Goal: Obtain resource: Download file/media

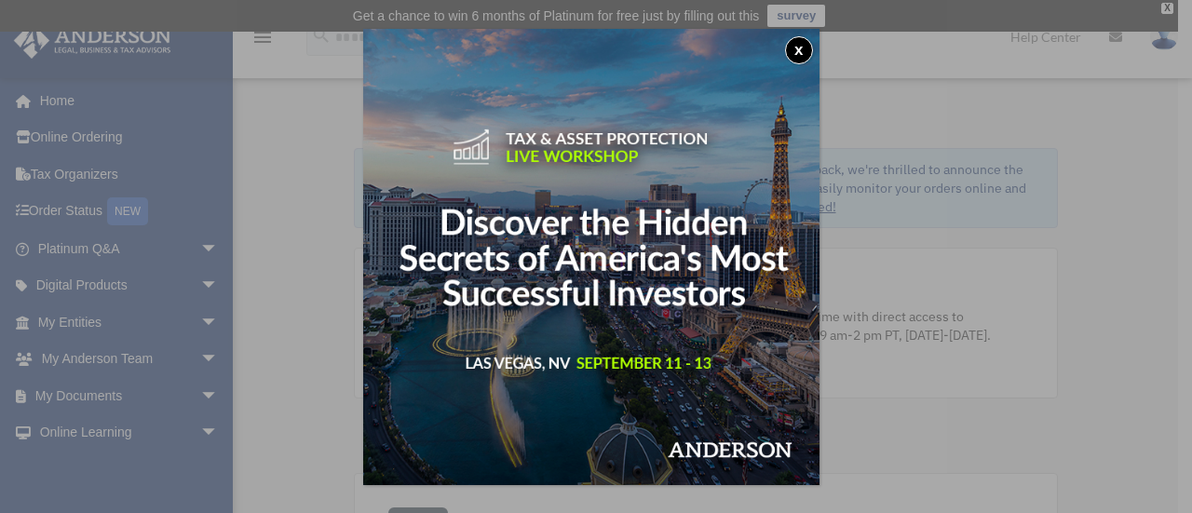
click at [104, 312] on div "x" at bounding box center [596, 256] width 1192 height 513
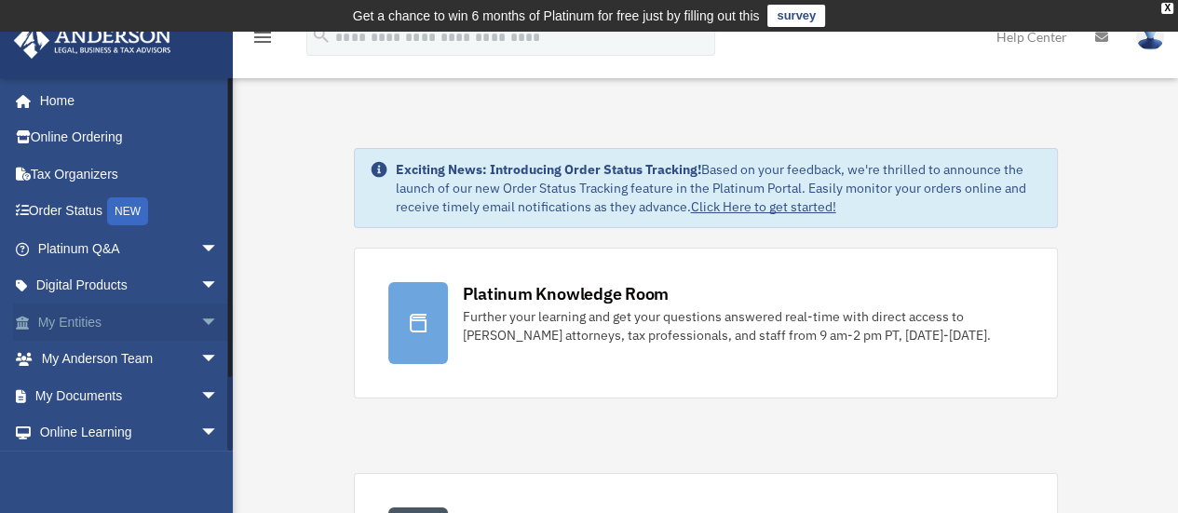
click at [138, 313] on link "My Entities arrow_drop_down" at bounding box center [130, 321] width 234 height 37
click at [78, 315] on link "My Entities arrow_drop_down" at bounding box center [130, 321] width 234 height 37
click at [71, 322] on link "My Entities arrow_drop_down" at bounding box center [130, 321] width 234 height 37
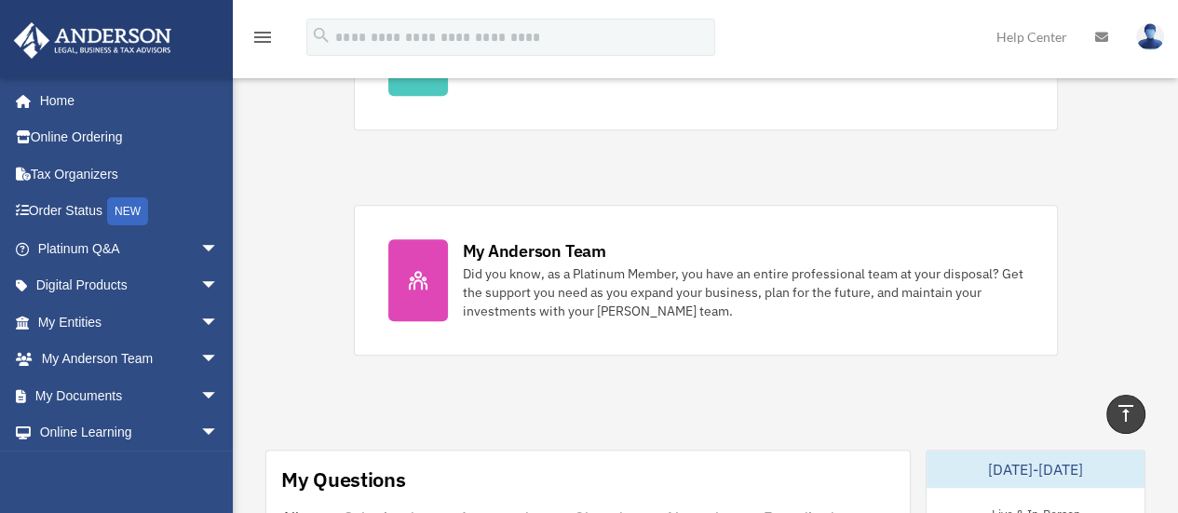
scroll to position [729, 0]
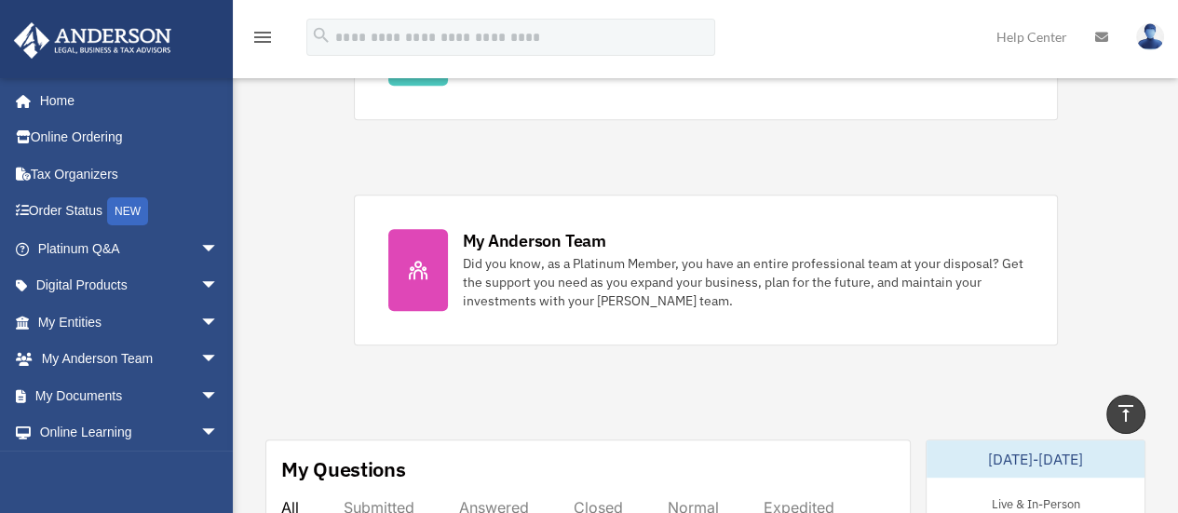
click at [200, 320] on span "arrow_drop_down" at bounding box center [218, 322] width 37 height 38
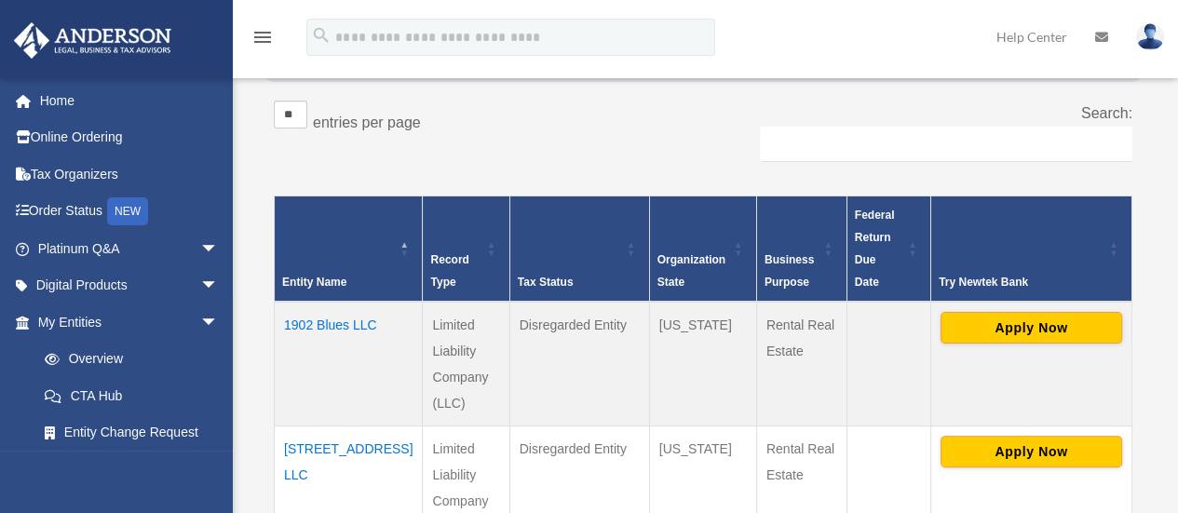
scroll to position [450, 0]
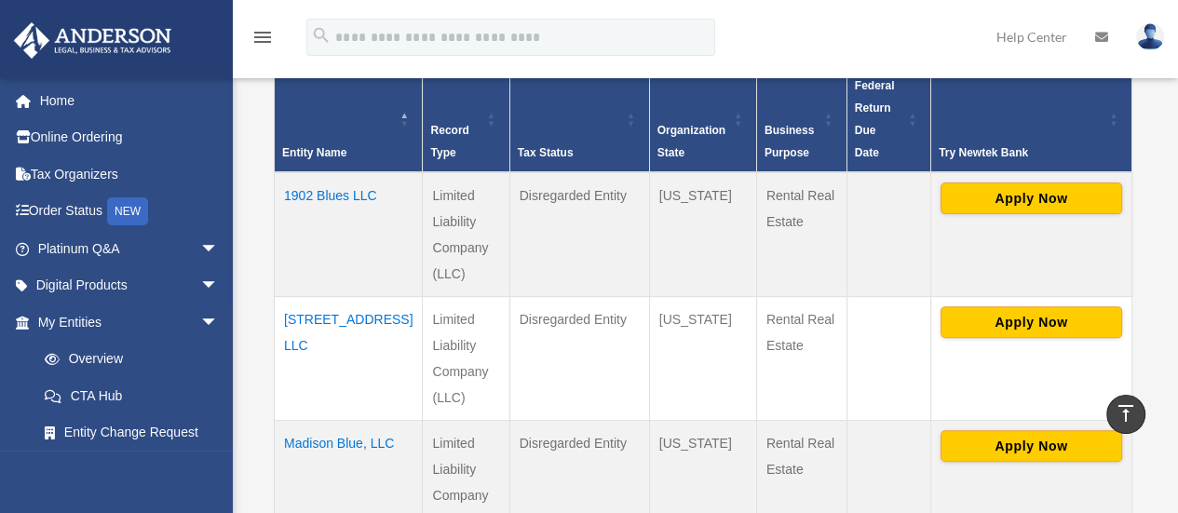
click at [314, 172] on td "1902 Blues LLC" at bounding box center [349, 234] width 148 height 125
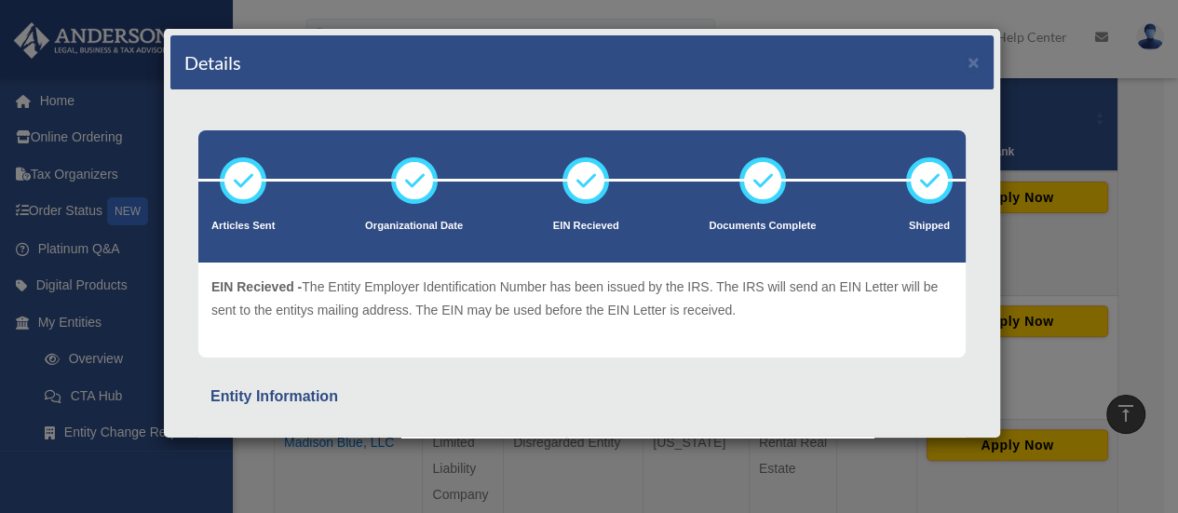
click at [946, 61] on div "Details ×" at bounding box center [581, 62] width 823 height 55
click at [967, 66] on button "×" at bounding box center [973, 62] width 12 height 20
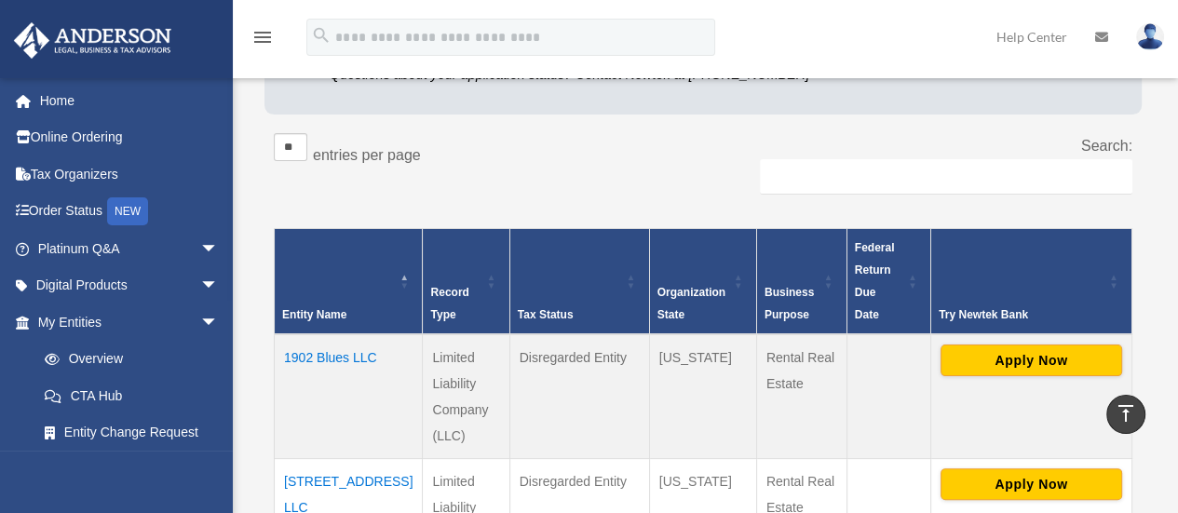
scroll to position [245, 0]
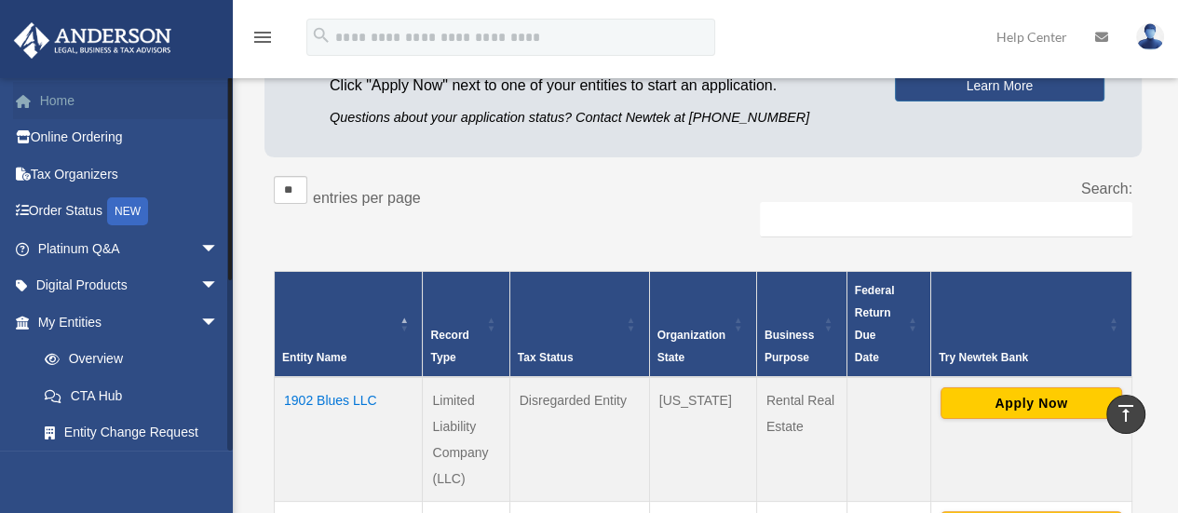
click at [67, 96] on link "Home" at bounding box center [130, 100] width 234 height 37
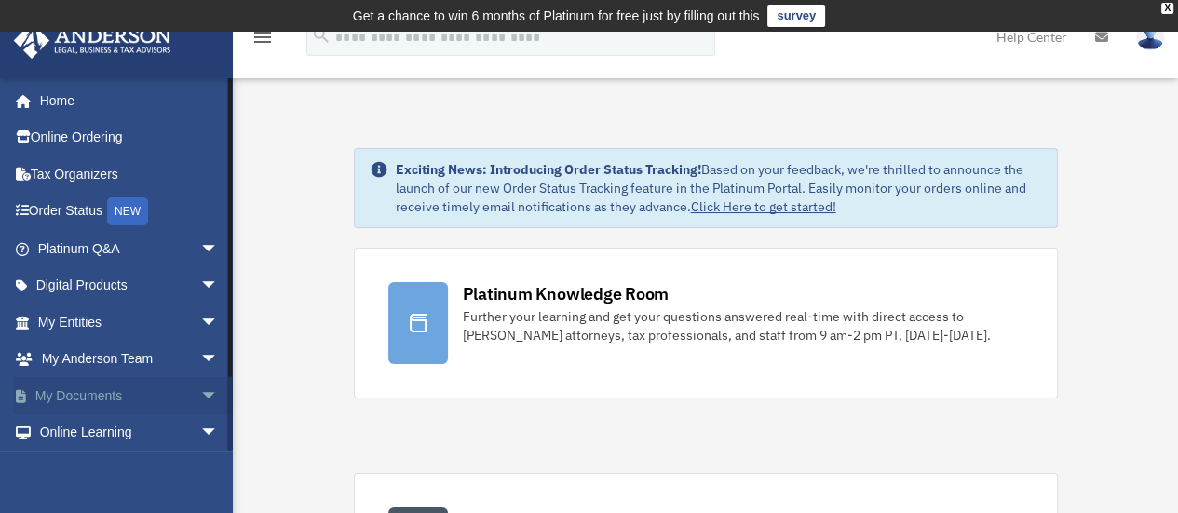
click at [51, 395] on link "My Documents arrow_drop_down" at bounding box center [130, 395] width 234 height 37
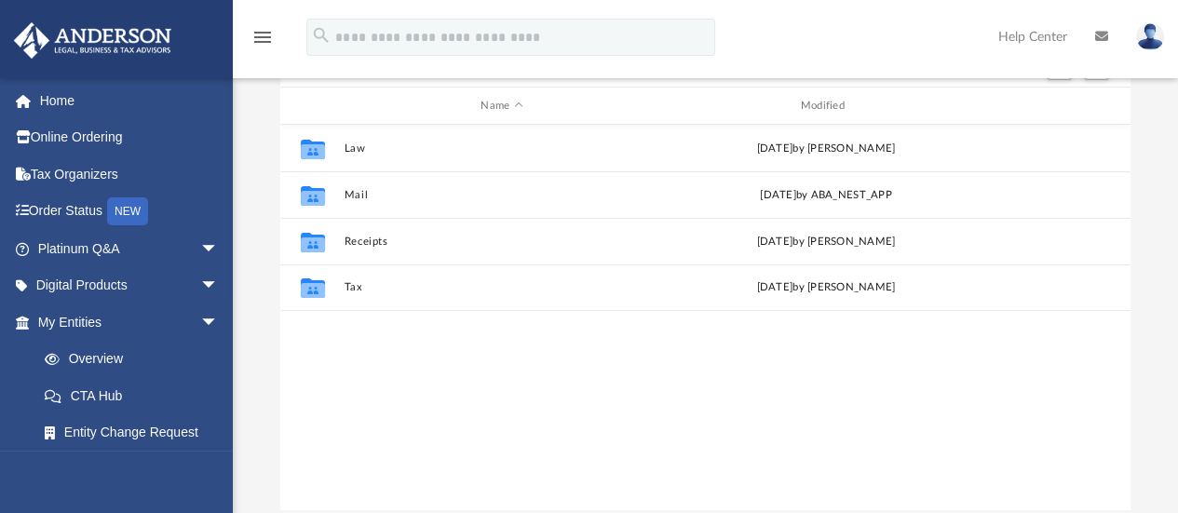
scroll to position [409, 835]
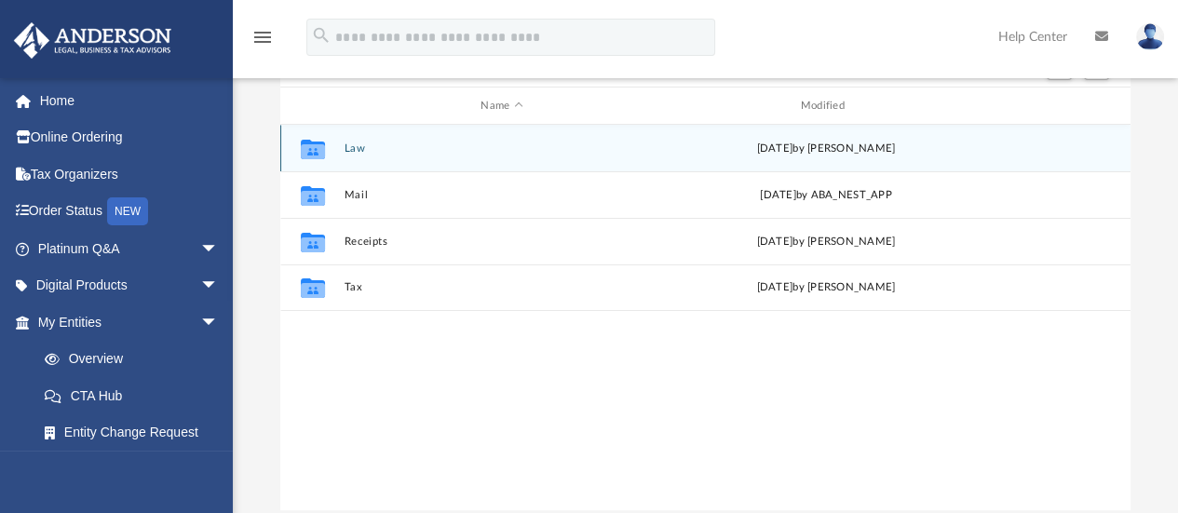
click at [346, 145] on button "Law" at bounding box center [502, 148] width 316 height 12
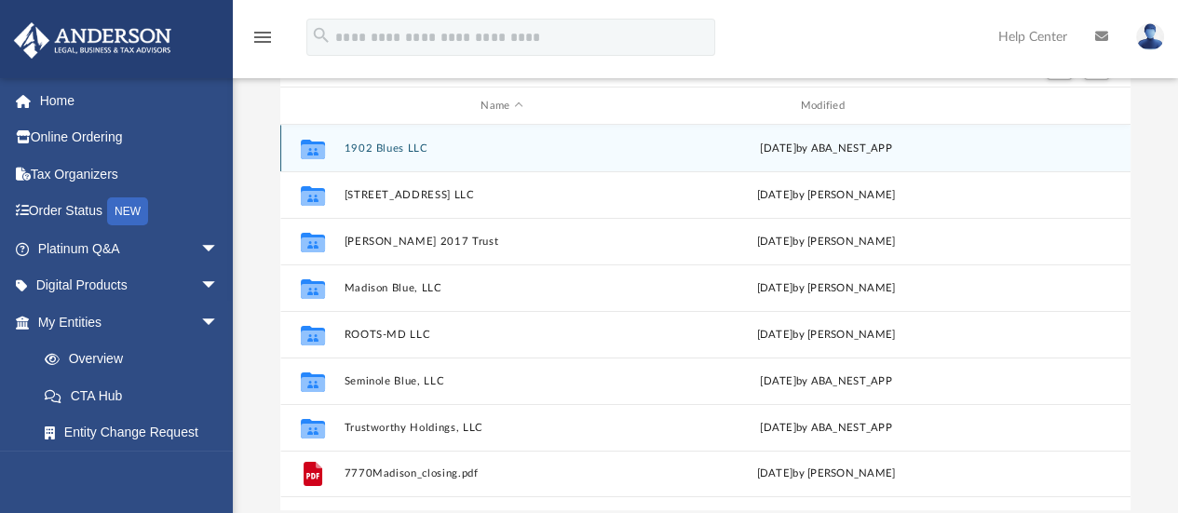
click at [381, 145] on button "1902 Blues LLC" at bounding box center [502, 148] width 316 height 12
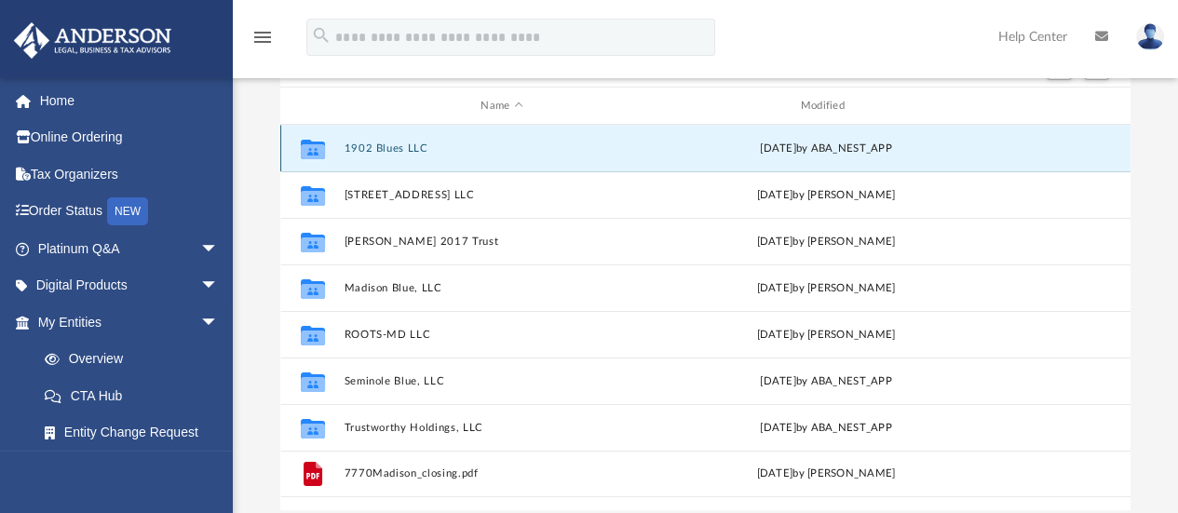
click at [380, 148] on button "1902 Blues LLC" at bounding box center [502, 148] width 316 height 12
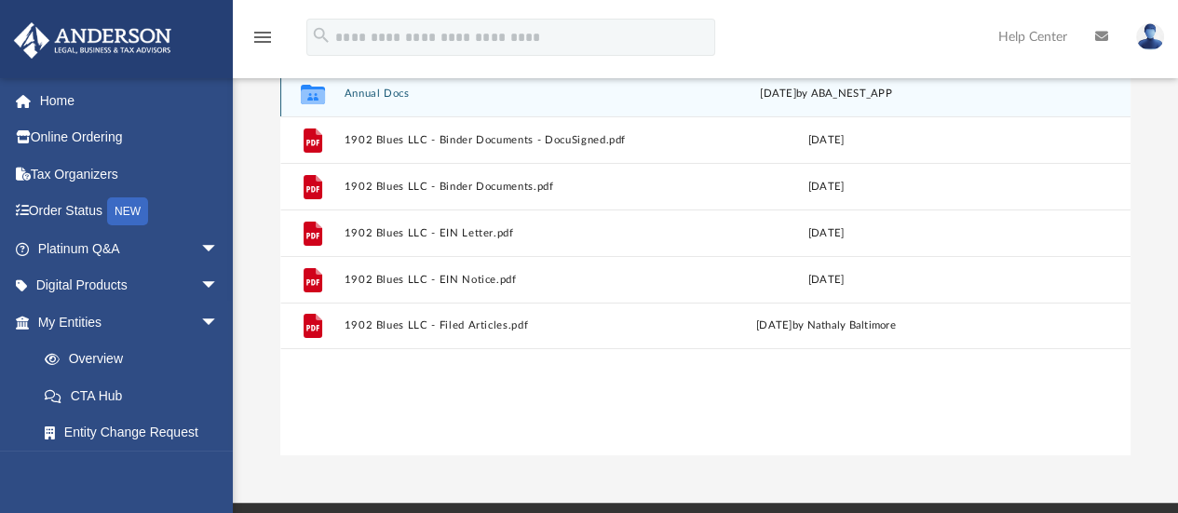
scroll to position [277, 0]
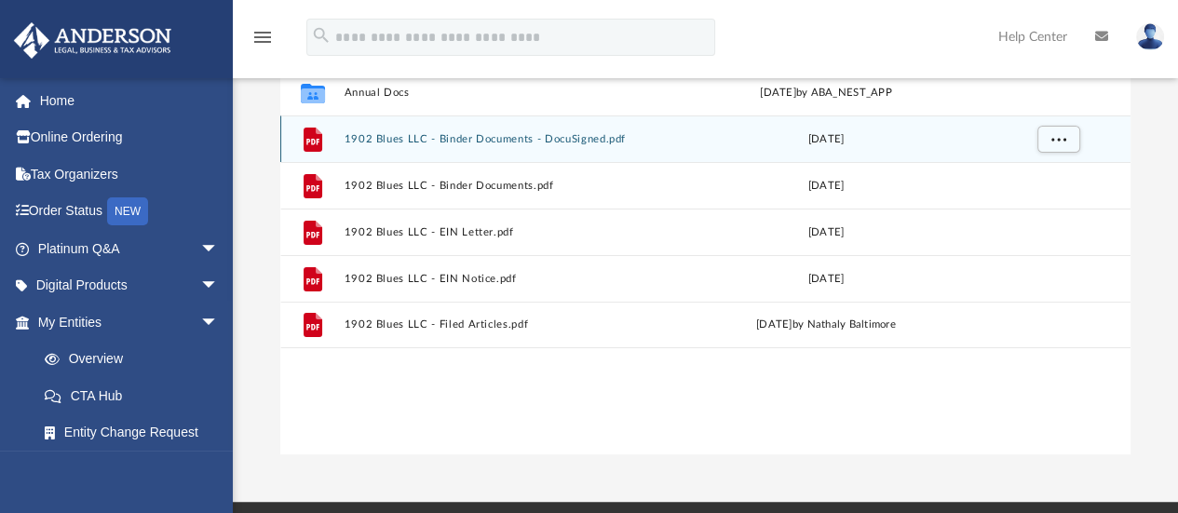
click at [488, 138] on button "1902 Blues LLC - Binder Documents - DocuSigned.pdf" at bounding box center [502, 139] width 316 height 12
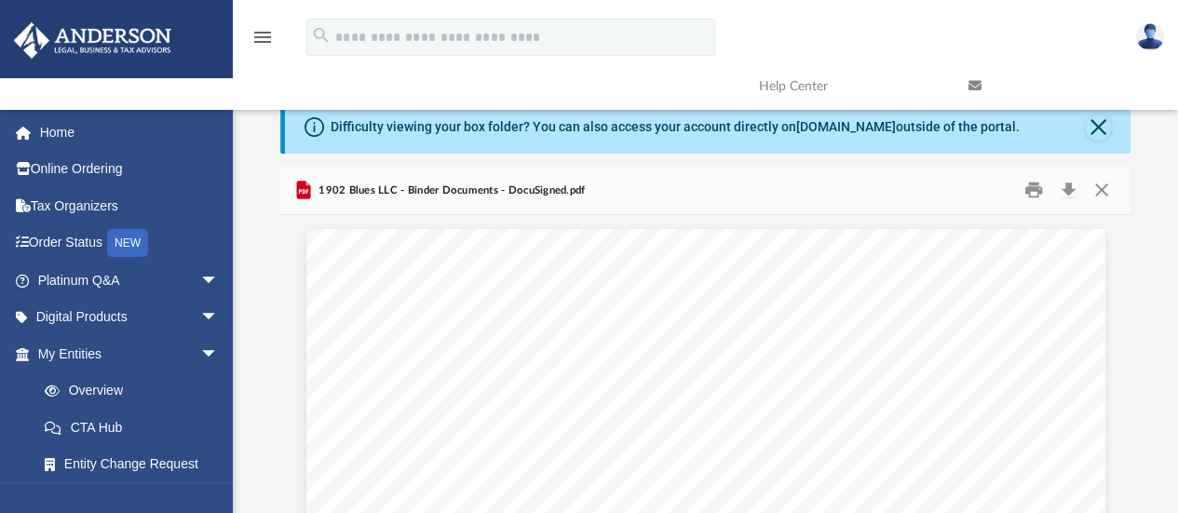
scroll to position [0, 0]
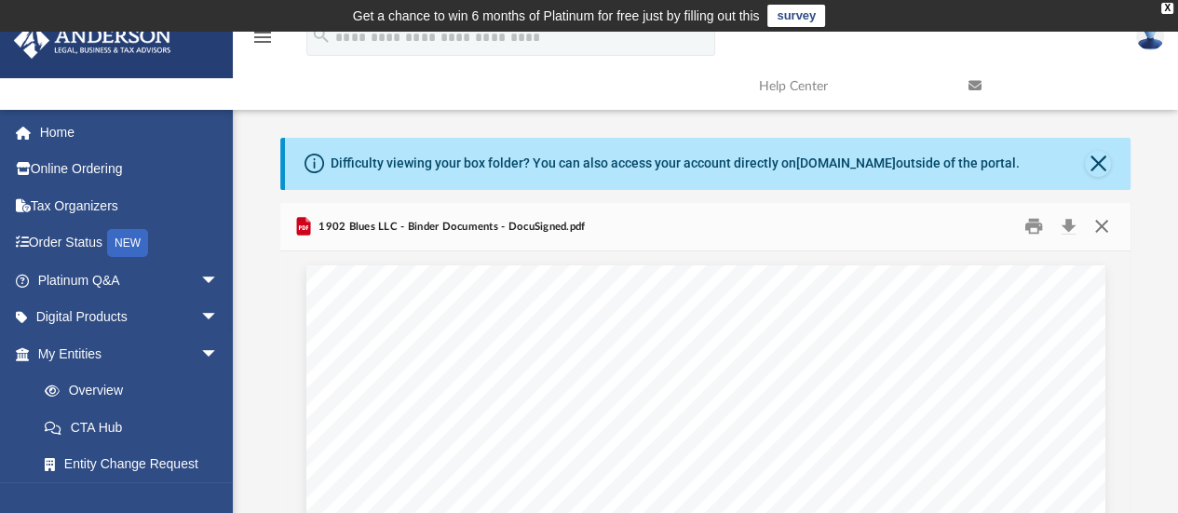
click at [1102, 235] on button "Close" at bounding box center [1102, 226] width 34 height 29
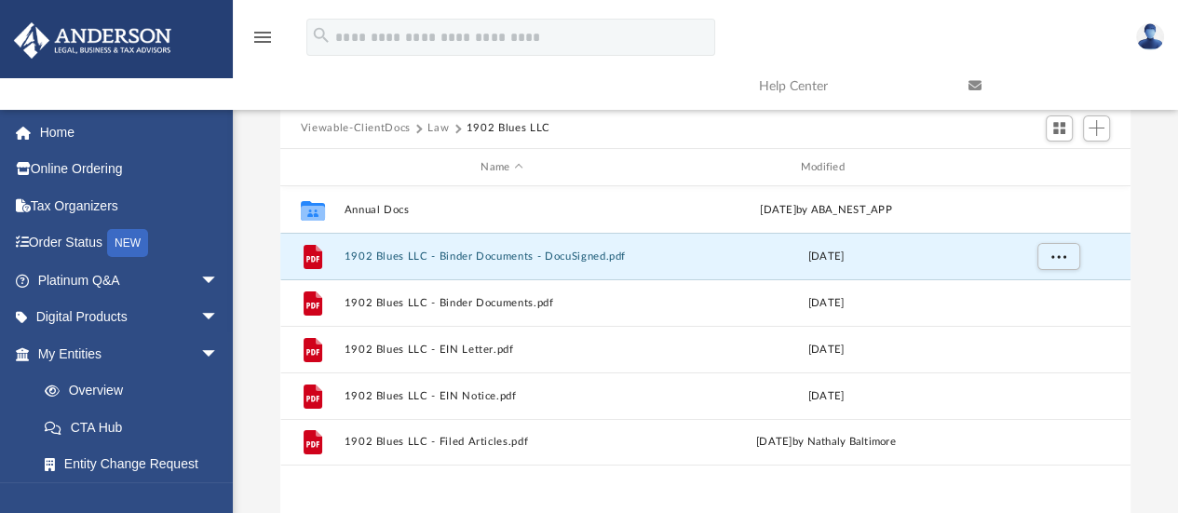
scroll to position [178, 0]
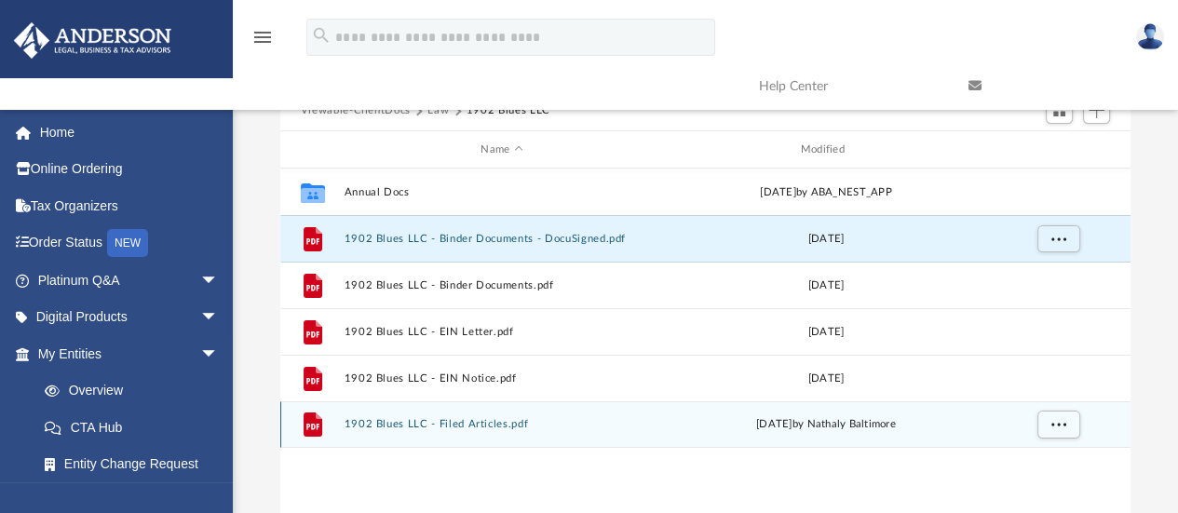
click at [443, 425] on button "1902 Blues LLC - Filed Articles.pdf" at bounding box center [502, 425] width 316 height 12
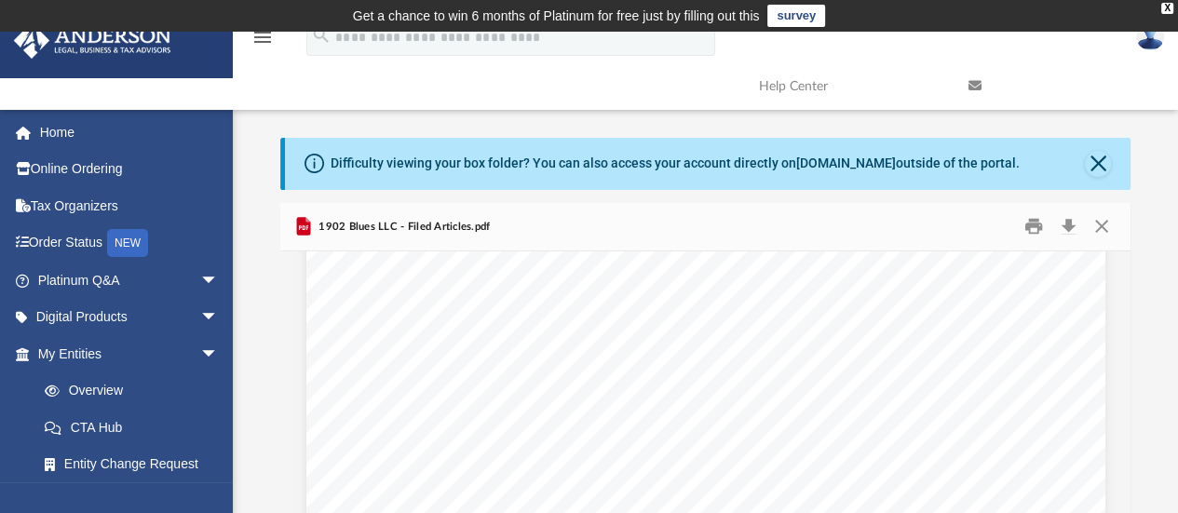
scroll to position [387, 0]
click at [1100, 157] on button "Close" at bounding box center [1098, 164] width 26 height 26
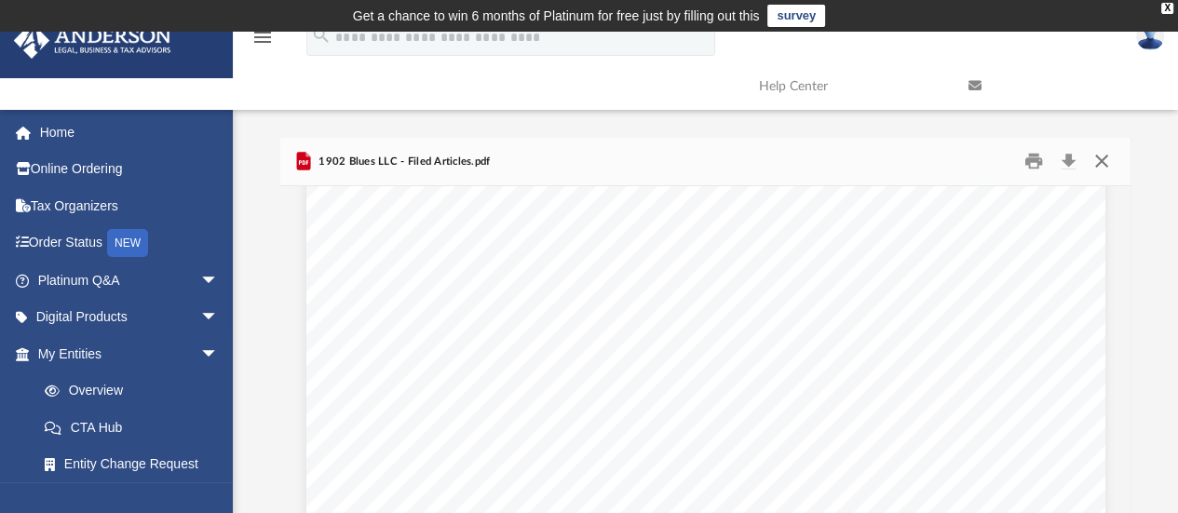
click at [1107, 162] on button "Close" at bounding box center [1102, 161] width 34 height 29
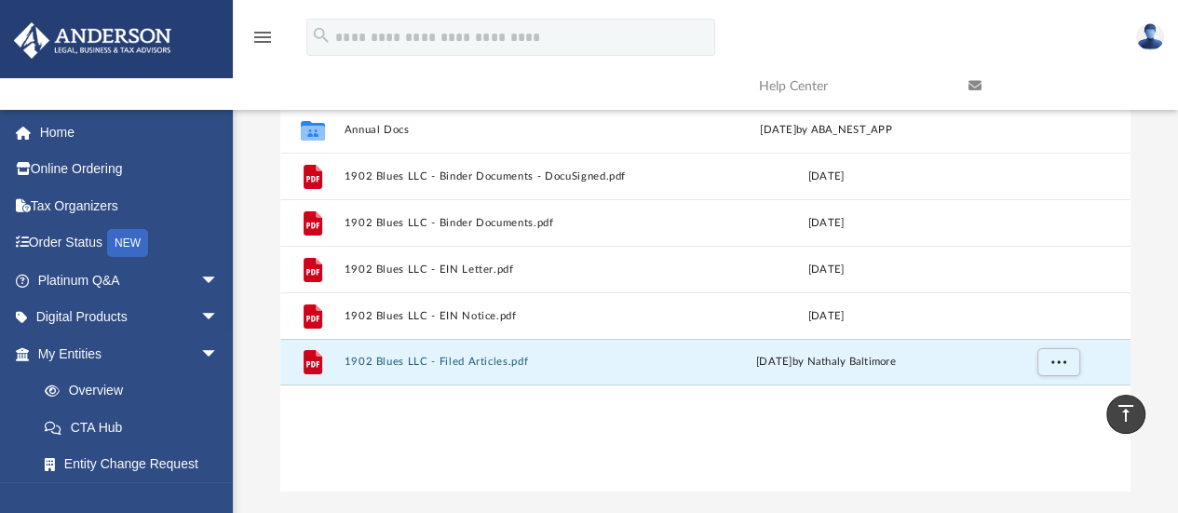
scroll to position [173, 0]
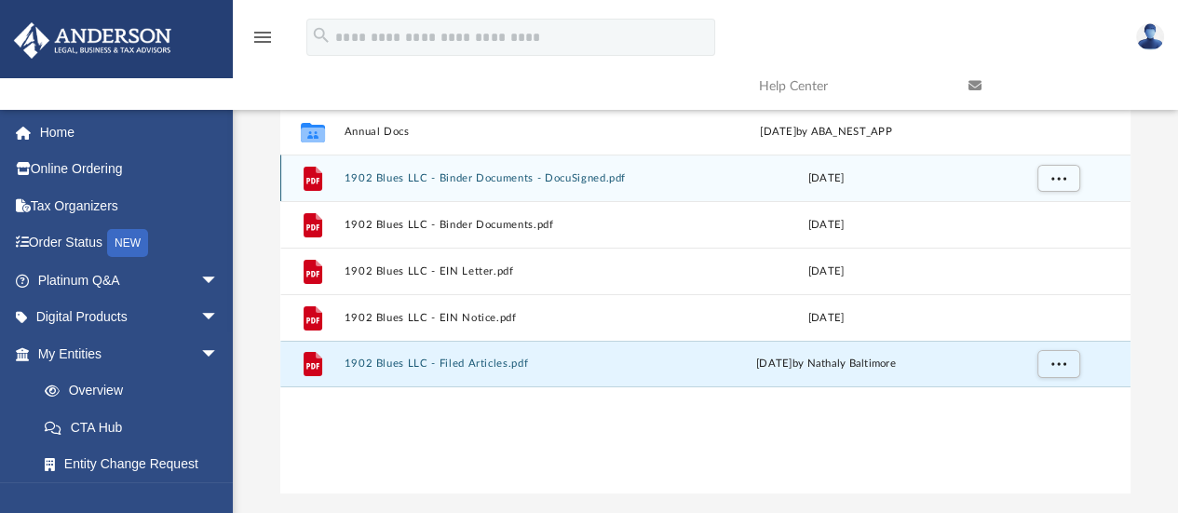
click at [412, 175] on button "1902 Blues LLC - Binder Documents - DocuSigned.pdf" at bounding box center [502, 178] width 316 height 12
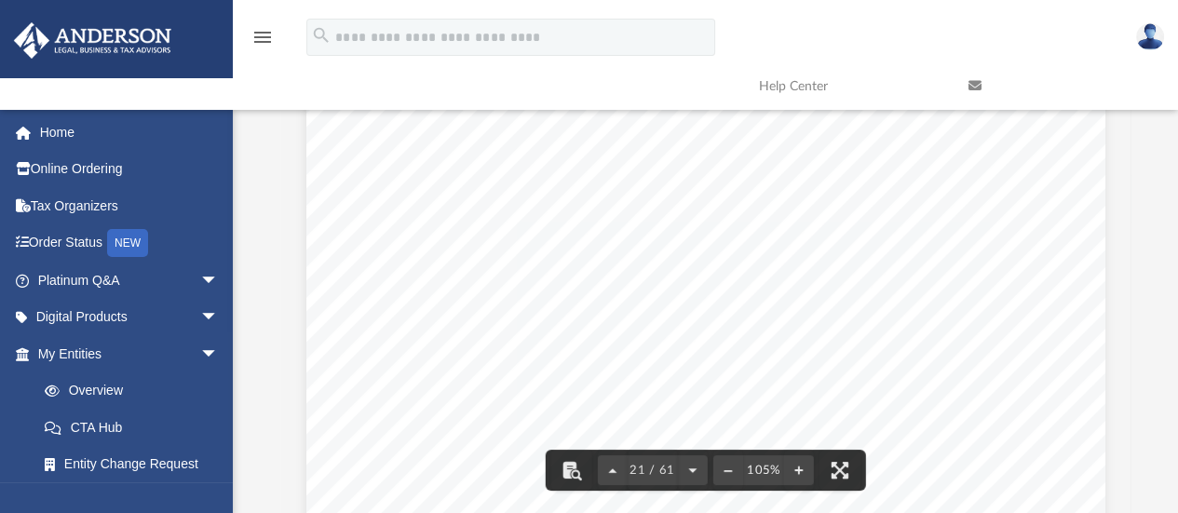
scroll to position [21801, 0]
click at [964, 410] on div "DocuSign Envelope ID: 73527F44-AC31-4449-86A9-2B6E0EF19F82" at bounding box center [796, 177] width 1033 height 799
click at [860, 330] on div "1 100 1902 BLUES LLC A F LORIDA L IMITED L IABILITY C OMPANY Trustworthy Holdin…" at bounding box center [585, 305] width 1033 height 799
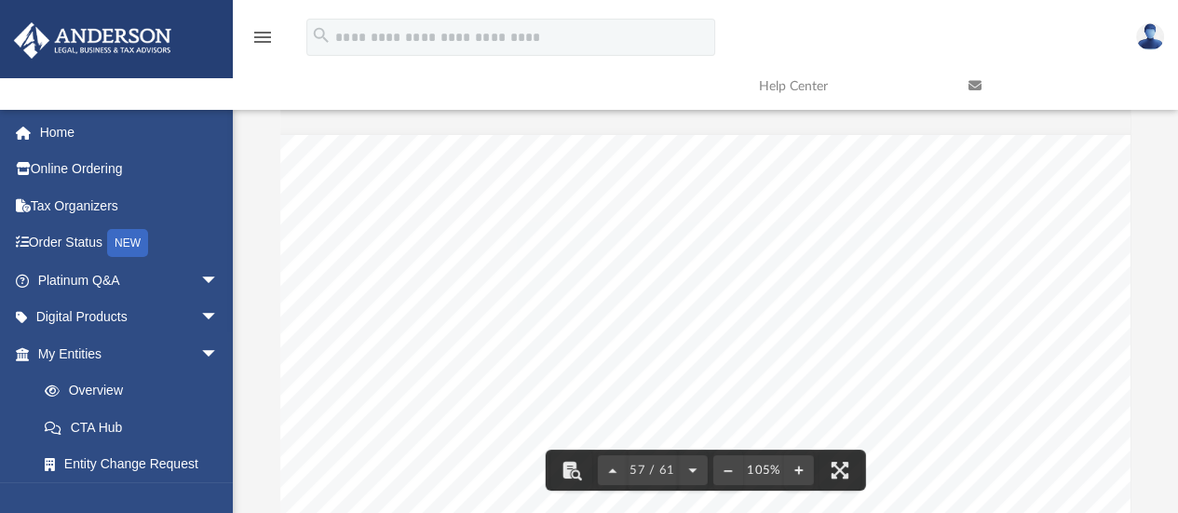
scroll to position [58899, 156]
click at [576, 483] on button "File preview" at bounding box center [570, 470] width 41 height 41
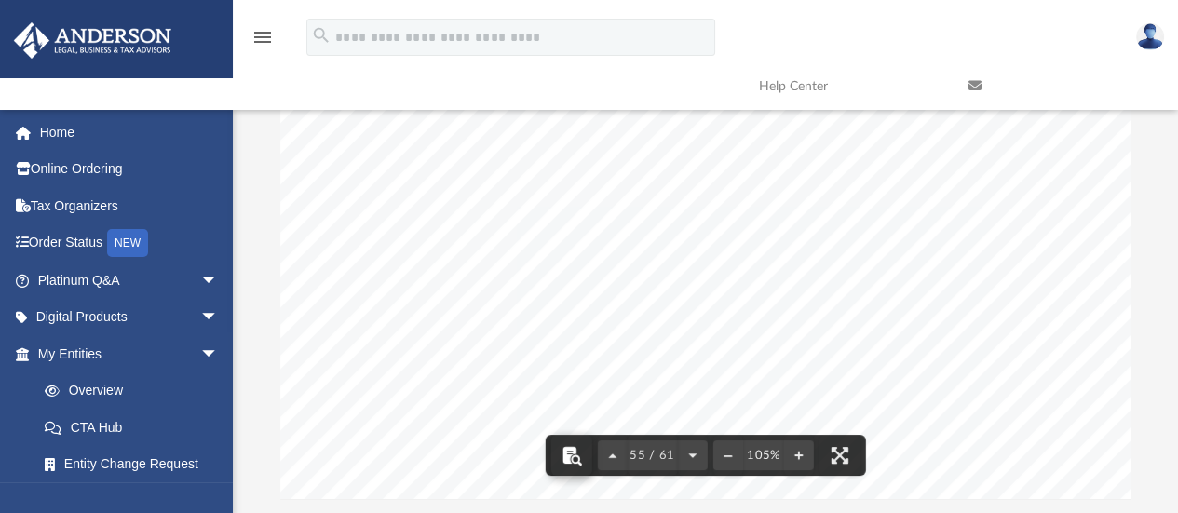
scroll to position [57383, 164]
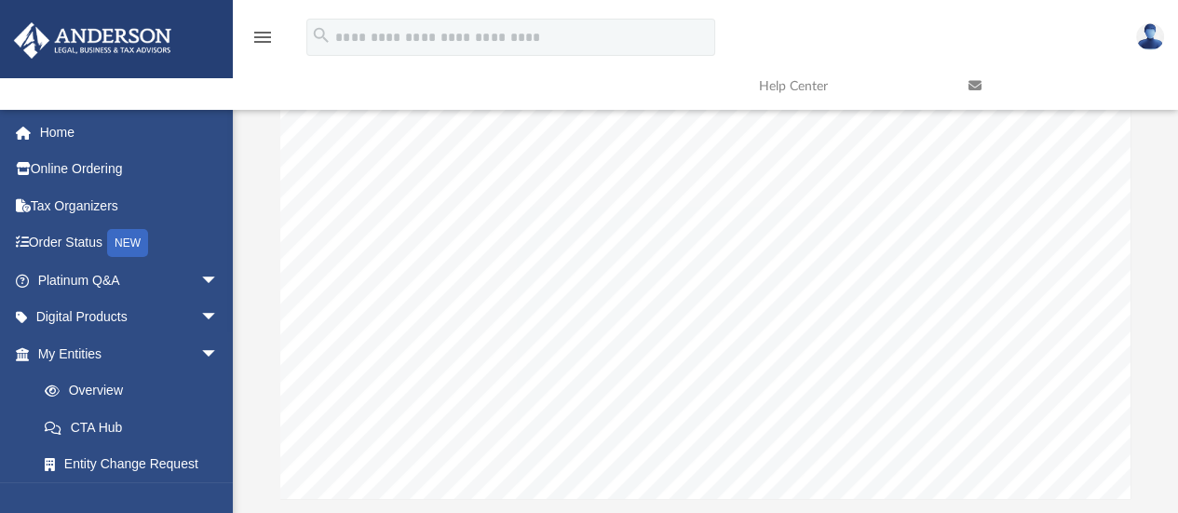
click at [732, 463] on button "File preview" at bounding box center [728, 455] width 30 height 41
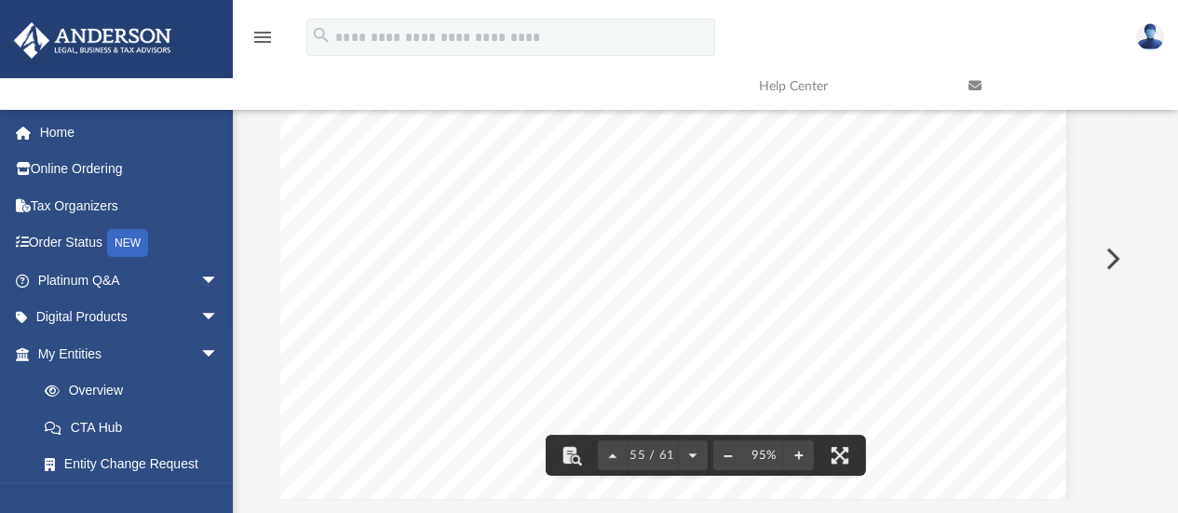
click at [737, 465] on button "File preview" at bounding box center [728, 455] width 30 height 41
click at [733, 463] on button "File preview" at bounding box center [728, 455] width 30 height 41
click at [732, 461] on button "File preview" at bounding box center [728, 455] width 30 height 41
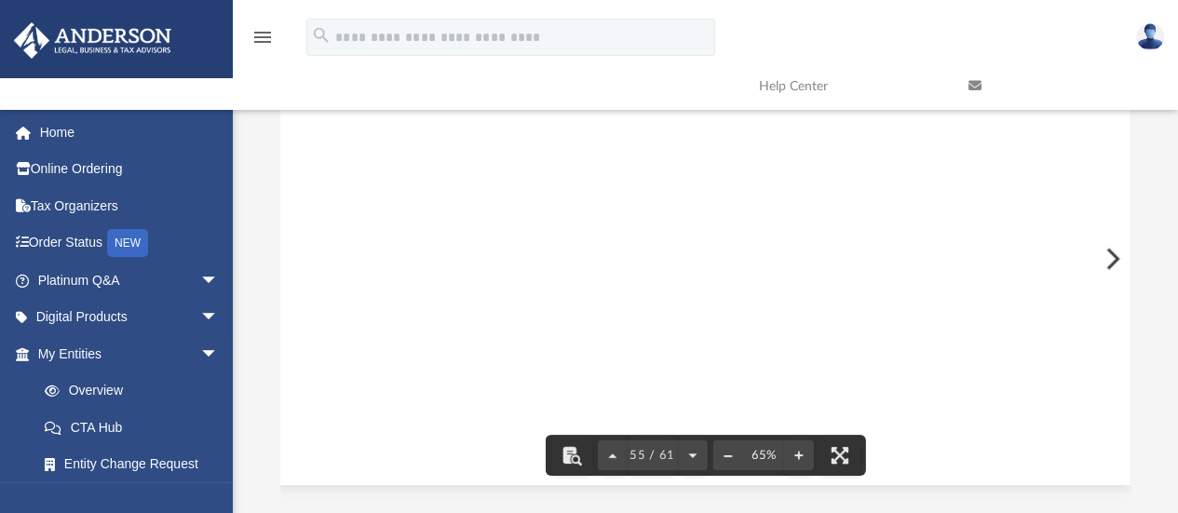
scroll to position [36102, 153]
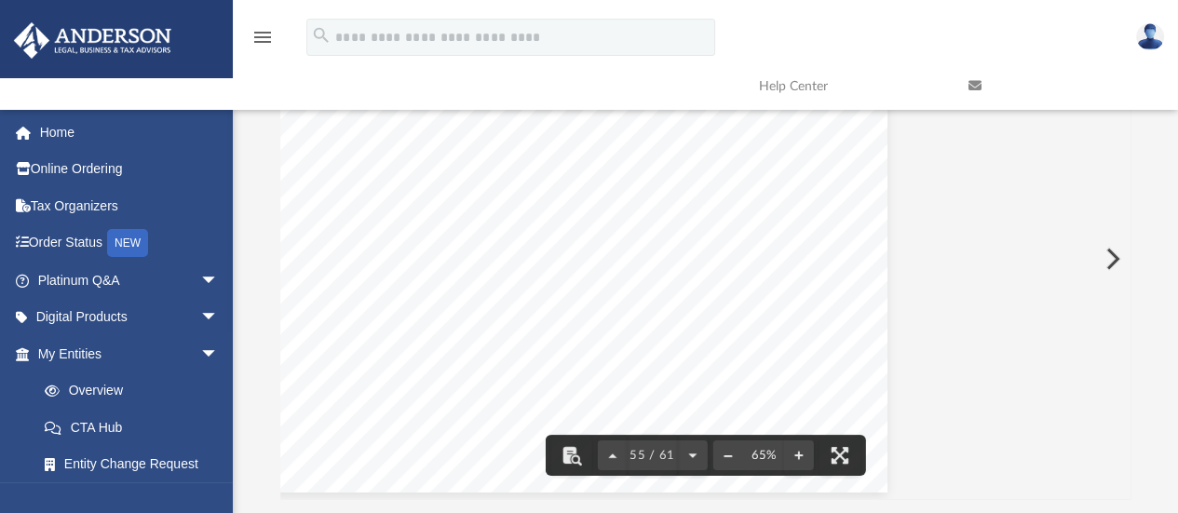
click at [730, 465] on button "File preview" at bounding box center [728, 455] width 30 height 41
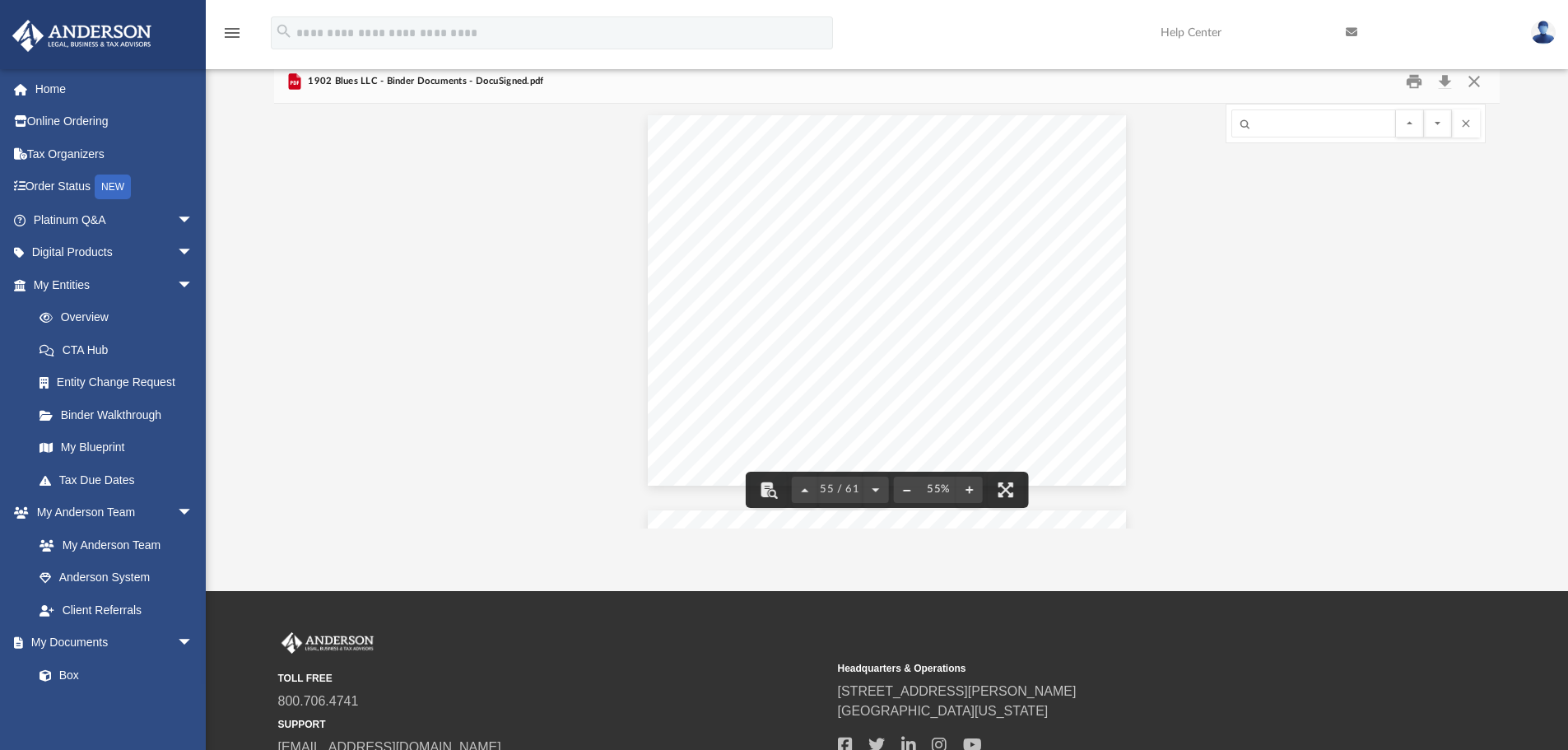
scroll to position [106, 0]
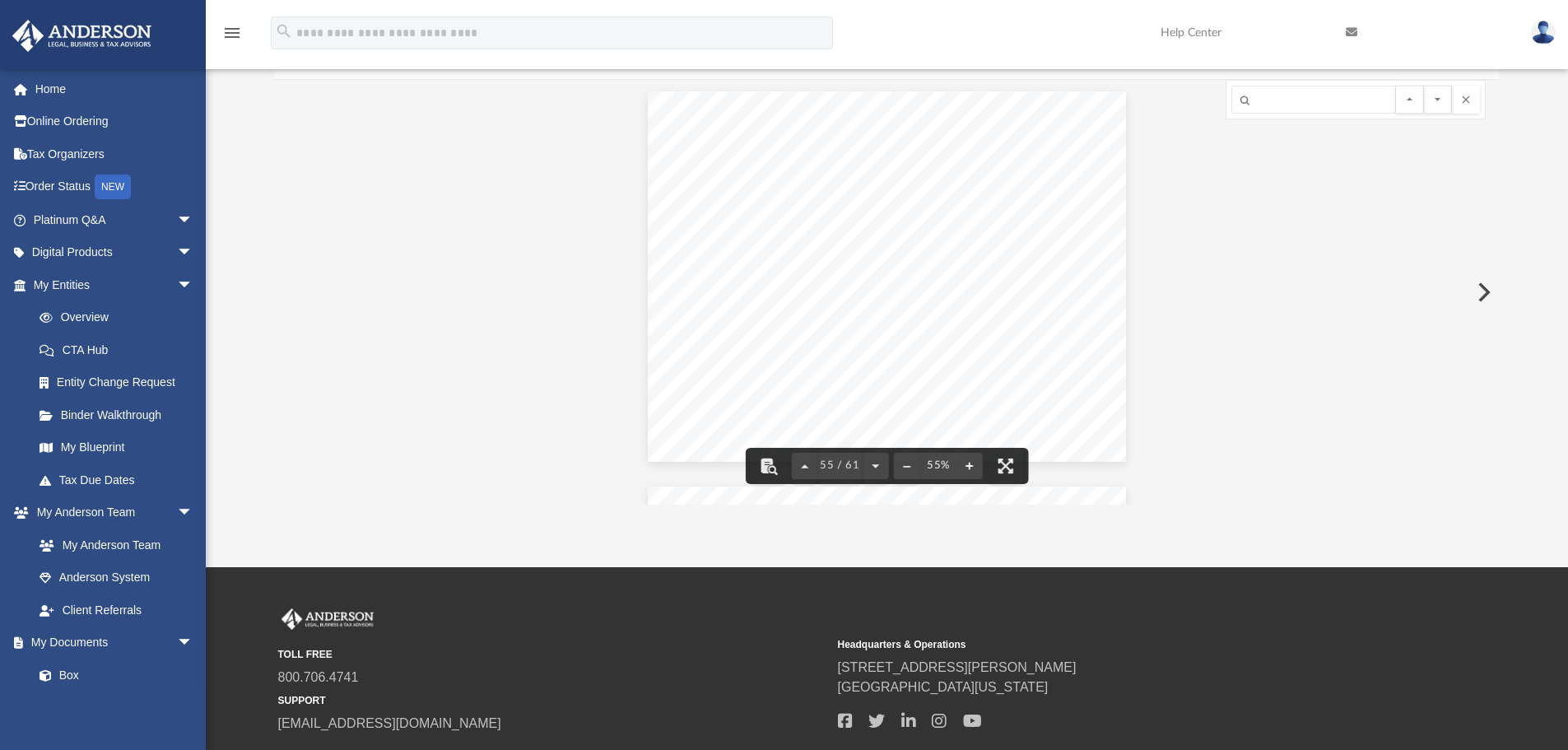
click at [962, 453] on button "File preview" at bounding box center [970, 465] width 27 height 36
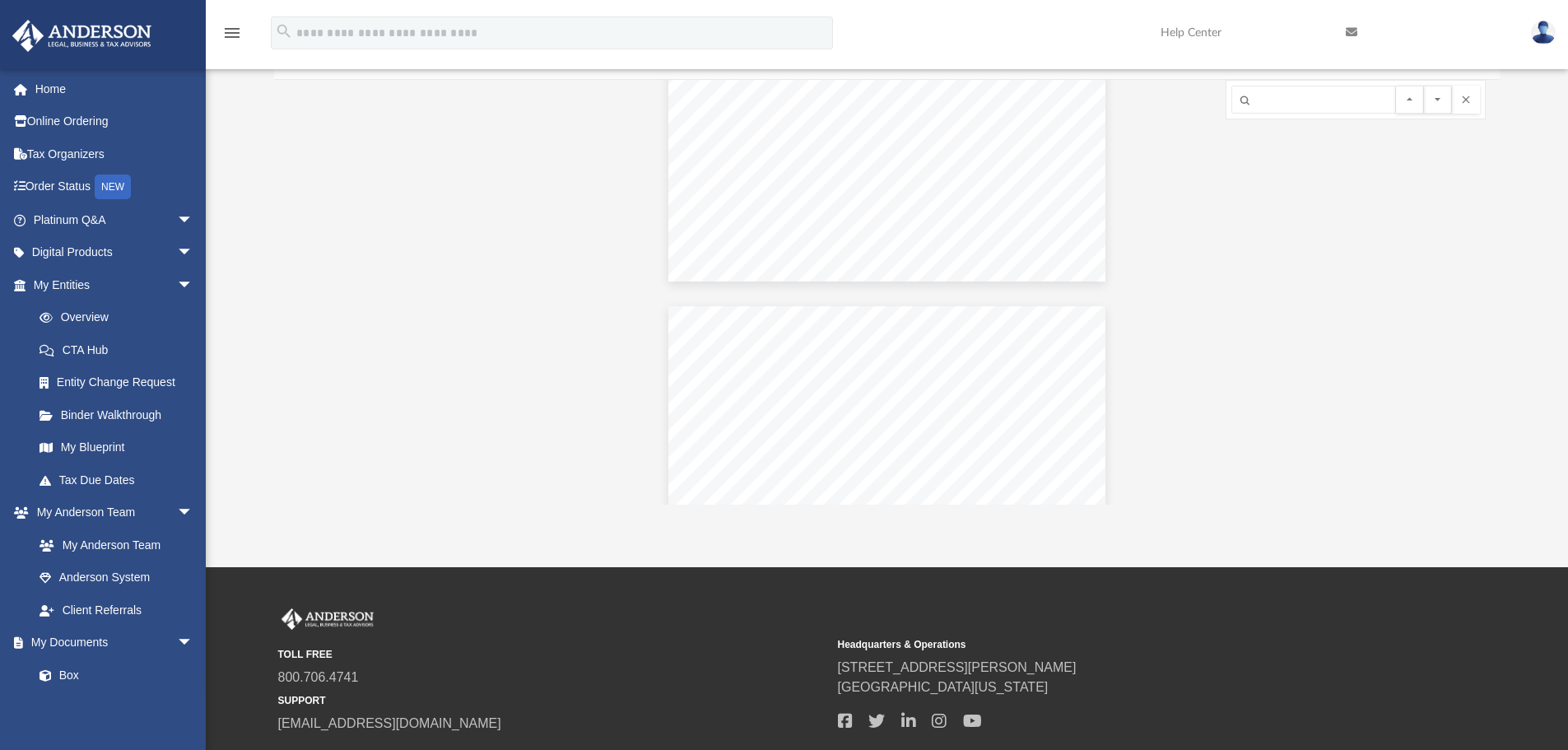
scroll to position [0, 0]
